Goal: Find specific page/section: Find specific page/section

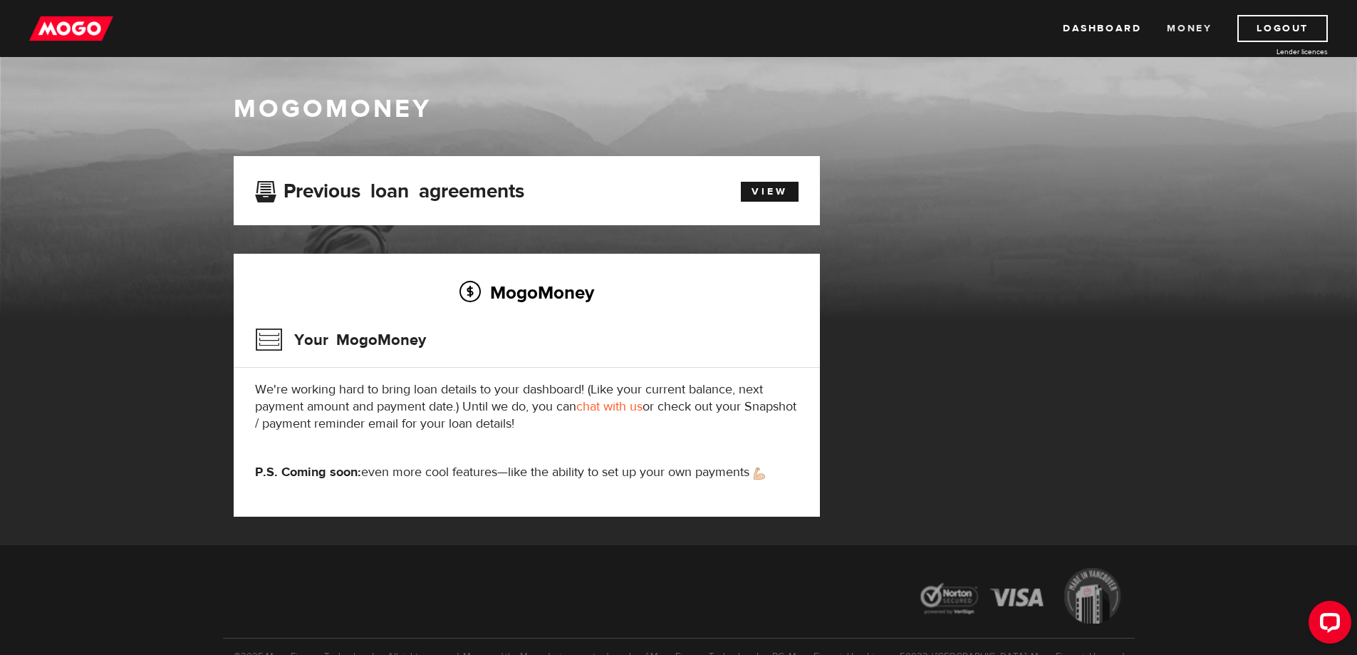
click at [1190, 22] on link "Money" at bounding box center [1189, 28] width 45 height 27
click at [762, 199] on link "View" at bounding box center [770, 192] width 58 height 20
